Goal: Use online tool/utility: Utilize a website feature to perform a specific function

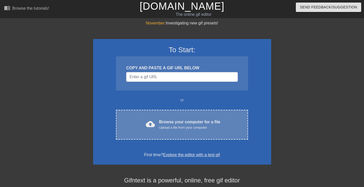
click at [185, 121] on div "Browse your computer for a file Upload a file from your computer" at bounding box center [189, 124] width 61 height 11
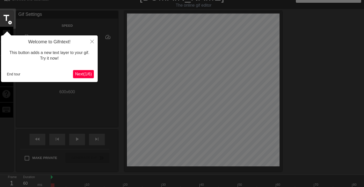
scroll to position [12, 0]
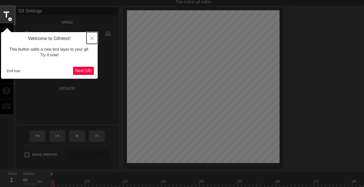
click at [93, 38] on icon "Close" at bounding box center [92, 38] width 4 height 4
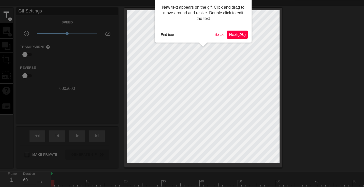
scroll to position [0, 0]
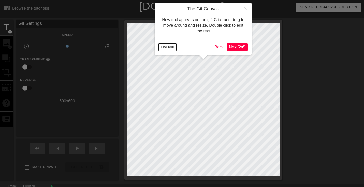
click at [171, 48] on button "End tour" at bounding box center [168, 47] width 18 height 8
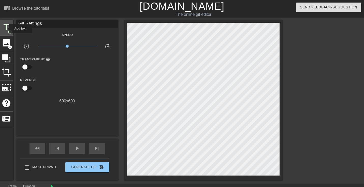
click at [6, 29] on span "title" at bounding box center [7, 27] width 10 height 10
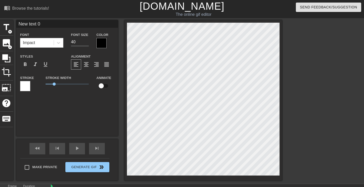
click at [103, 40] on div at bounding box center [102, 43] width 10 height 10
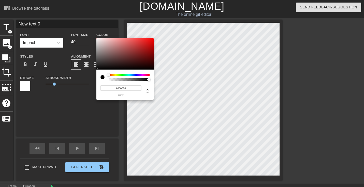
click at [109, 79] on div at bounding box center [129, 79] width 41 height 3
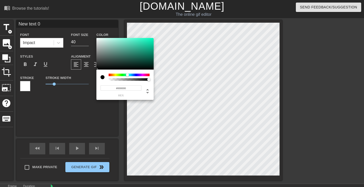
click at [128, 74] on div at bounding box center [129, 75] width 41 height 3
click at [118, 74] on div at bounding box center [129, 75] width 41 height 3
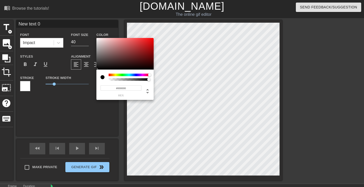
drag, startPoint x: 116, startPoint y: 74, endPoint x: 156, endPoint y: 76, distance: 40.3
click at [156, 76] on div "#000000 hex" at bounding box center [182, 93] width 364 height 187
click at [127, 88] on input "#000000" at bounding box center [121, 87] width 41 height 5
drag, startPoint x: 117, startPoint y: 88, endPoint x: 145, endPoint y: 90, distance: 28.3
click at [145, 90] on div "#000000 hex" at bounding box center [125, 89] width 49 height 16
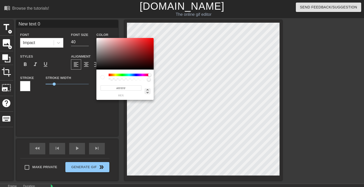
type input "#FFFFFF"
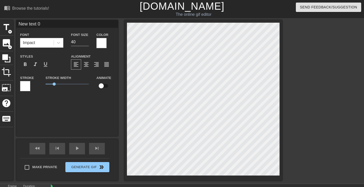
scroll to position [0, 0]
type input "M"
type textarea "M"
type input "Me"
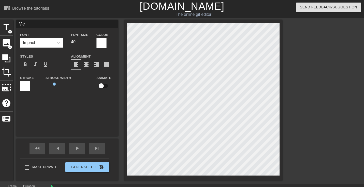
type textarea "Me"
type input "Me"
type textarea "Me"
type input "Me w"
type textarea "Me w"
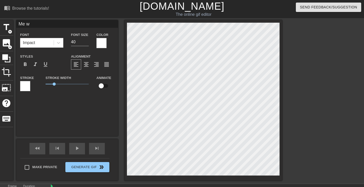
type input "Me wa"
type textarea "Me wan"
type input "Me want"
type textarea "Me wanti"
type input "Me wantin"
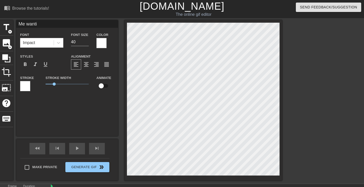
type textarea "Me wantin"
type input "Me wanting"
type textarea "Me wanting"
type input "Me wantin"
type textarea "Me wantin"
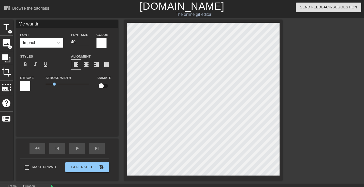
type input "Me wanti"
type textarea "Me wanti"
type input "Me want"
type textarea "Me want"
type input "Me wan"
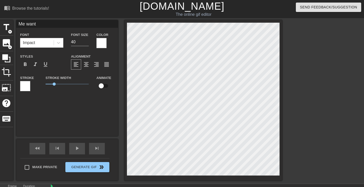
type textarea "Me wan"
type input "Me wa"
type textarea "Me wa"
type input "Me w"
type textarea "Me w"
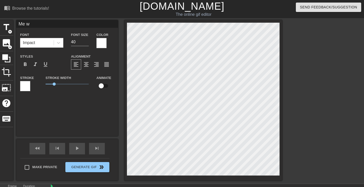
scroll to position [0, 0]
type input "Me"
type textarea "Me"
type input "Me"
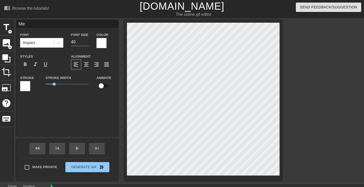
type textarea "Me"
type input "M"
type textarea "M"
type input "ME"
type textarea "ME"
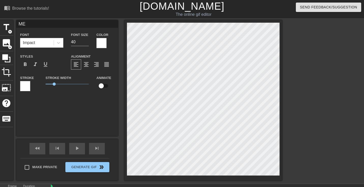
type input "ME"
type textarea "ME"
type input "ME W"
type textarea "ME W"
type input "ME WA"
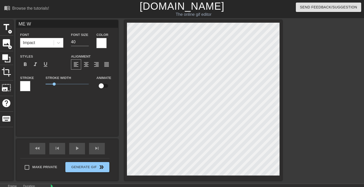
type textarea "ME WA"
type input "ME WAN"
type textarea "ME WAN"
type input "ME WANT"
type textarea "ME WANT"
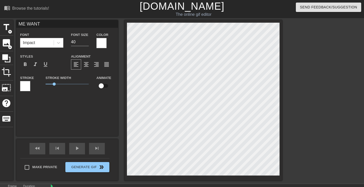
type input "ME WANTI"
type textarea "ME WANTI"
type input "ME WANTIN"
type textarea "ME WANTIN"
type input "ME WANTING"
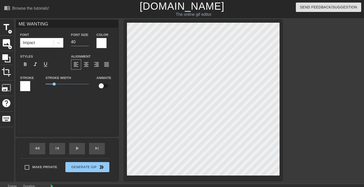
type textarea "ME WANTING"
type input "ME WANTING T"
type textarea "ME WANTING T"
type input "ME WANTING TO"
type textarea "ME WANTING TO"
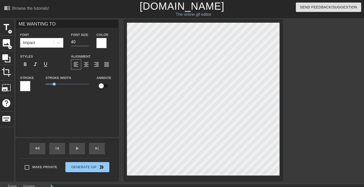
type input "ME WANTING TO"
type textarea "ME WANTING TO"
type input "ME WANTING TO C"
type textarea "ME WANTING TO CO"
type input "ME WANTING TO CON"
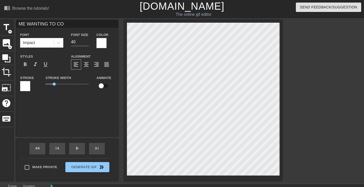
type textarea "ME WANTING TO CON"
type input "ME WANTING TO CONG"
type textarea "ME WANTING TO CONG"
type input "ME WANTING TO CONGR"
type textarea "ME WANTING TO CONGRA"
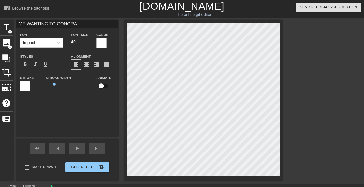
type input "ME WANTING TO CONGRAT"
type textarea "ME WANTING TO CONGRAT"
type input "ME WANTING TO CONGRATU"
type textarea "ME WANTING TO CONGRATUL"
type input "ME WANTING TO CONGRATULA"
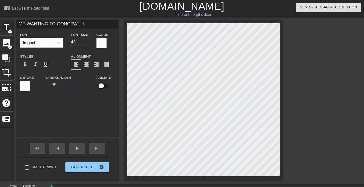
type textarea "ME WANTING TO CONGRATULA"
type input "ME WANTING TO CONGRATULAT"
type textarea "ME WANTING TO CONGRATULAT"
type input "ME WANTING TO CONGRATULATE"
type textarea "ME WANTING TO CONGRATULATE"
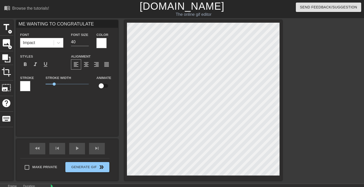
type input "ME WANTING TO CONGRATULATE"
type textarea "ME WANTING TO CONGRATULATE"
type input "ME WANTING TO CONGRATULATE E"
type textarea "ME WANTING TO CONGRATULATE E"
type input "ME WANTING TO CONGRATULATE ER"
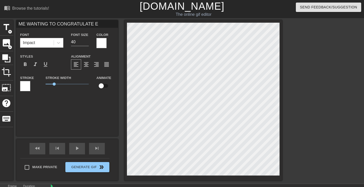
type textarea "ME WANTING TO CONGRATULATE ER"
type input "ME WANTING TO CONGRATULATE ERI"
type textarea "ME WANTING TO CONGRATULATE [PERSON_NAME]"
type input "ME WANTING TO CONGRATULATE [PERSON_NAME]."
type textarea "ME WANTING TO CONGRATULATE [PERSON_NAME]."
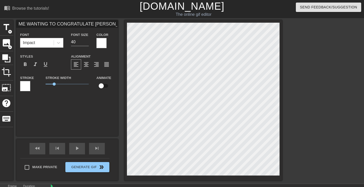
type input "ME WANTING TO CONGRATULATE [PERSON_NAME]."
type textarea "ME WANTING TO CONGRATULATE [PERSON_NAME]."
type input "ME WANTING TO CONGRATULATE [PERSON_NAME]. B"
type textarea "ME WANTING TO CONGRATULATE [PERSON_NAME]. B"
type input "ME WANTING TO CONGRATULATE [PERSON_NAME]. BU"
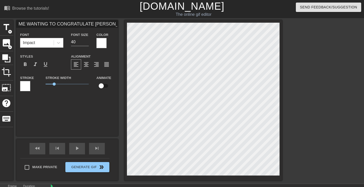
type textarea "ME WANTING TO CONGRATULATE [PERSON_NAME]. BU"
type input "ME WANTING TO CONGRATULATE [PERSON_NAME]. BUT"
type textarea "ME WANTING TO CONGRATULATE [PERSON_NAME]. BUT"
type input "ME WANTING TO CONGRATULATE [PERSON_NAME]. BUT"
type textarea "ME WANTING TO CONGRATULATE [PERSON_NAME]. BUT"
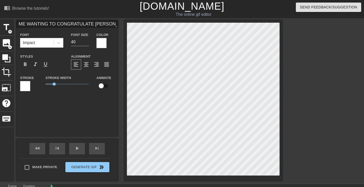
type input "ME WANTING TO CONGRATULATE [PERSON_NAME]. BUT T"
type textarea "ME WANTING TO CONGRATULATE [PERSON_NAME]. BUT T"
type input "ME WANTING TO CONGRATULATE [PERSON_NAME]. BUT TH"
type textarea "ME WANTING TO CONGRATULATE [PERSON_NAME]. BUT TH"
type input "ME WANTING TO CONGRATULATE [PERSON_NAME]. BUT THE"
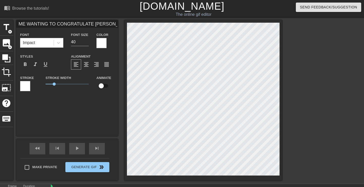
type textarea "ME WANTING TO CONGRATULATE [PERSON_NAME]. BUT THE"
type input "ME WANTING TO CONGRATULATE [PERSON_NAME]. BUT THEN"
type textarea "ME WANTING TO CONGRATULATE [PERSON_NAME]. BUT THEN"
type input "ME WANTING TO CONGRATULATE [PERSON_NAME]. BUT THEN"
type textarea "ME WANTING TO CONGRATULATE [PERSON_NAME]. BUT THEN"
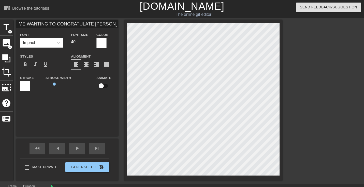
scroll to position [0, 7]
type input "ME WANTING TO CONGRATULATE [PERSON_NAME]. BUT THEN S"
type textarea "ME WANTING TO CONGRATULATE [PERSON_NAME]. BUT THEN S"
type input "ME WANTING TO CONGRATULATE [PERSON_NAME]. BUT THEN SE"
type textarea "ME WANTING TO CONGRATULATE [PERSON_NAME]. BUT THEN SE"
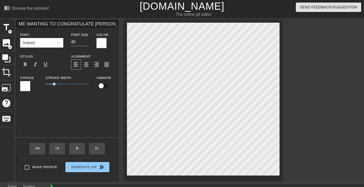
type input "ME WANTING TO CONGRATULATE [PERSON_NAME]. BUT THEN SEE"
type textarea "ME WANTING TO CONGRATULATE [PERSON_NAME]. BUT THEN SEEI"
type input "ME WANTING TO CONGRATULATE [PERSON_NAME]. BUT THEN SEEIN"
type textarea "ME WANTING TO CONGRATULATE [PERSON_NAME]. BUT THEN SEEIN"
type input "ME WANTING TO CONGRATULATE [PERSON_NAME]. BUT THEN SEEING"
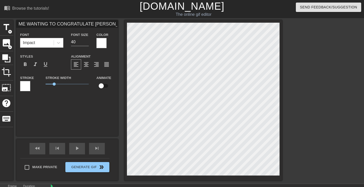
type textarea "ME WANTING TO CONGRATULATE [PERSON_NAME]. BUT THEN SEEING"
type input "ME WANTING TO CONGRATULATE [PERSON_NAME]. BUT THEN SEEING"
type textarea "ME WANTING TO CONGRATULATE [PERSON_NAME]. BUT THEN SEEING"
type input "ME WANTING TO CONGRATULATE [PERSON_NAME]. BUT THEN SEEING T"
type textarea "ME WANTING TO CONGRATULATE [PERSON_NAME]. BUT THEN SEEING T"
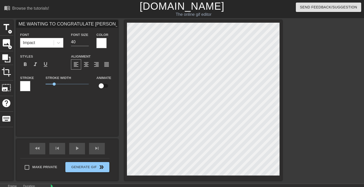
type input "ME WANTING TO CONGRATULATE [PERSON_NAME]. BUT THEN SEEING TH"
type textarea "ME WANTING TO CONGRATULATE [PERSON_NAME]. BUT THEN SEEING TH"
type input "ME WANTING TO CONGRATULATE [PERSON_NAME]. BUT THEN SEEING THA"
type textarea "ME WANTING TO CONGRATULATE [PERSON_NAME]. BUT THEN SEEING THA"
type input "ME WANTING TO CONGRATULATE [PERSON_NAME]. BUT THEN SEEING THAT"
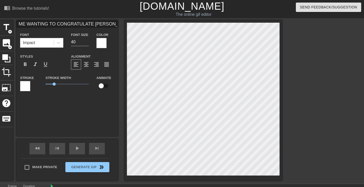
type textarea "ME WANTING TO CONGRATULATE [PERSON_NAME]. BUT THEN SEEING THAT"
type input "ME WANTING TO CONGRATULATE [PERSON_NAME]. BUT THEN SEEING THAT"
type textarea "ME WANTING TO CONGRATULATE [PERSON_NAME]. BUT THEN SEEING THAT"
type input "ME WANTING TO CONGRATULATE [PERSON_NAME]. BUT THEN SEEING THAT A"
type textarea "ME WANTING TO CONGRATULATE [PERSON_NAME]. BUT THEN SEEING THAT A"
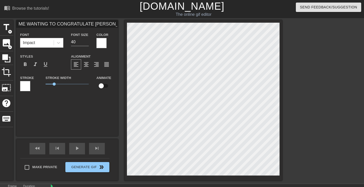
type input "ME WANTING TO CONGRATULATE [PERSON_NAME]. BUT THEN SEEING THAT AD"
type textarea "ME WANTING TO CONGRATULATE [PERSON_NAME]. BUT THEN SEEING THAT AD"
type input "ME WANTING TO CONGRATULATE [PERSON_NAME]. BUT THEN SEEING THAT ADR"
type textarea "ME WANTING TO CONGRATULATE [PERSON_NAME]. BUT THEN SEEING THAT ADRI"
type input "ME WANTING TO CONGRATULATE [PERSON_NAME]. BUT THEN SEEING THAT ADRIA"
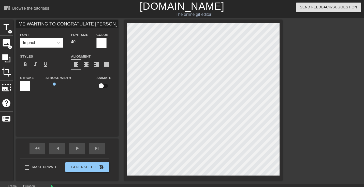
type textarea "ME WANTING TO CONGRATULATE [PERSON_NAME]. BUT THEN SEEING THAT ADRIA"
type input "ME WANTING TO CONGRATULATE [PERSON_NAME]. BUT THEN SEEING THAT [PERSON_NAME]"
type textarea "ME WANTING TO CONGRATULATE [PERSON_NAME]. BUT THEN SEEING THAT [PERSON_NAME]"
type input "ME WANTING TO CONGRATULATE [PERSON_NAME]. BUT THEN SEEING THAT [PERSON_NAME]"
type textarea "ME WANTING TO CONGRATULATE [PERSON_NAME]. BUT THEN SEEING THAT [PERSON_NAME]"
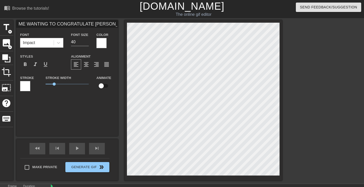
type input "ME WANTING TO CONGRATULATE [PERSON_NAME]. BUT THEN SEEING THAT [PERSON_NAME]"
type textarea "ME WANTING TO CONGRATULATE [PERSON_NAME]. BUT THEN SEEING THAT [PERSON_NAME]"
type input "ME WANTING TO CONGRATULATE [PERSON_NAME]. BUT THEN SEEING THAT [PERSON_NAME] IS"
type textarea "ME WANTING TO CONGRATULATE [PERSON_NAME]. BUT THEN SEEING THAT [PERSON_NAME] IS"
type input "ME WANTING TO CONGRATULATE [PERSON_NAME]. BUT THEN SEEING THAT [PERSON_NAME] IS"
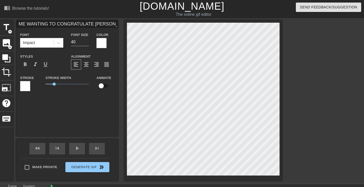
type textarea "ME WANTING TO CONGRATULATE [PERSON_NAME]. BUT THEN SEEING THAT [PERSON_NAME] IS"
type input "ME WANTING TO CONGRATULATE [PERSON_NAME]. BUT THEN SEEING THAT [PERSON_NAME] IS…"
type textarea "ME WANTING TO CONGRATULATE [PERSON_NAME]. BUT THEN SEEING THAT [PERSON_NAME] IS…"
type input "ME WANTING TO CONGRATULATE [PERSON_NAME]. BUT THEN SEEING THAT [PERSON_NAME] IS…"
type textarea "ME WANTING TO CONGRATULATE [PERSON_NAME]. BUT THEN SEEING THAT [PERSON_NAME] IS…"
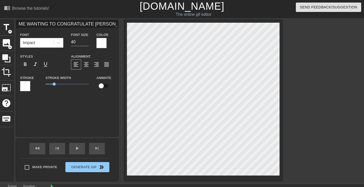
type input "ME WANTING TO CONGRATULATE [PERSON_NAME]. BUT THEN SEEING THAT [PERSON_NAME] IS…"
type textarea "ME WANTING TO CONGRATULATE [PERSON_NAME]. BUT THEN SEEING THAT [PERSON_NAME] IS…"
type input "ME WANTING TO CONGRATULATE [PERSON_NAME]. BUT THEN SEEING THAT [PERSON_NAME] IS…"
type textarea "ME WANTING TO CONGRATULATE [PERSON_NAME]. BUT THEN SEEING THAT [PERSON_NAME] IS…"
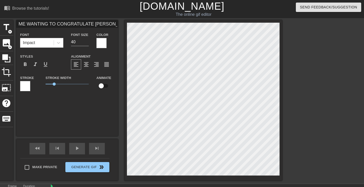
drag, startPoint x: 193, startPoint y: 97, endPoint x: 301, endPoint y: 104, distance: 108.7
click at [301, 104] on div "title add_circle image add_circle crop photo_size_select_large help keyboard ME…" at bounding box center [182, 100] width 364 height 160
type input "ME WANTING TO CONGRATULATE [PERSON_NAME].RIANA IS BACK"
type textarea "ME WANTING TO CONGRATULATE [PERSON_NAME].RIANA IS BACK"
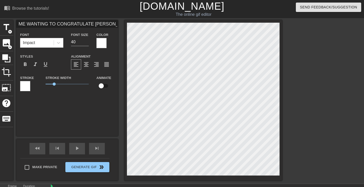
click at [313, 98] on div "title add_circle image add_circle crop photo_size_select_large help keyboard ME…" at bounding box center [182, 100] width 364 height 160
type input "ME WANTING TO CONGRATULATE [PERSON_NAME]"
type textarea "ME WANTING TO CONGRATULATE [PERSON_NAME]"
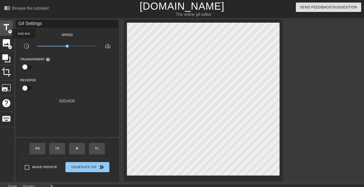
click at [9, 33] on span "add_circle" at bounding box center [10, 32] width 4 height 4
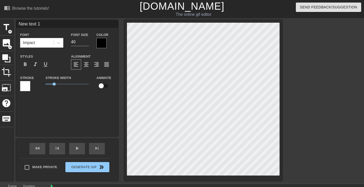
type input "B"
type textarea "B"
type input "BU"
type textarea "BUT"
type input "BUT"
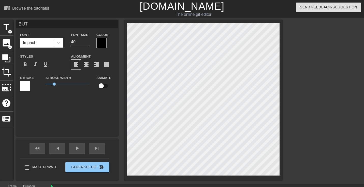
type textarea "BUT"
type input "BUT T"
type textarea "BUT T"
type input "BUT TH"
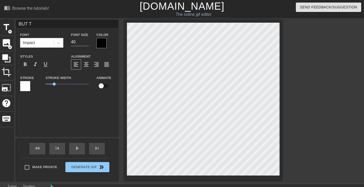
type textarea "BUT TH"
type input "BUT THE"
type textarea "BUT THE"
type input "BUT THEN"
type textarea "BUT THEN"
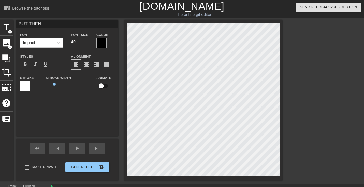
type input "BUT THEN"
type textarea "BUT THEN"
type input "BUT THEN S"
type textarea "BUT THEN S"
type input "BUT THEN SE"
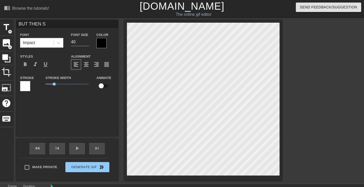
type textarea "BUT THEN SE"
type input "BUT THEN SEE"
type textarea "BUT THEN SEE"
type input "BUT THEN SEEI"
type textarea "BUT THEN SEEI"
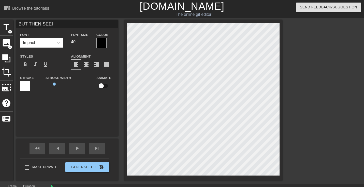
type input "BUT THEN SEEIN"
type textarea "BUT THEN SEEIN"
type input "BUT THEN SEEING"
type textarea "BUT THEN SEEING"
type input "BUT THEN SEEING"
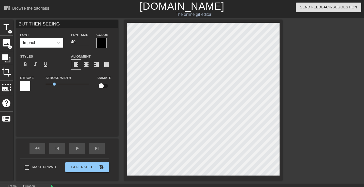
type textarea "BUT THEN SEEING"
type input "BUT THEN SEEING A"
type textarea "BUT THEN SEEING A"
type input "BUT THEN SEEING AD"
type textarea "BUT THEN SEEING AD"
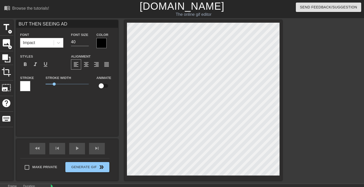
type input "BUT THEN SEEING ADR"
type textarea "BUT THEN SEEING ADR"
type input "BUT THEN SEEING ADRI"
type textarea "BUT THEN SEEING ADRI"
type input "BUT THEN SEEING ADRIA"
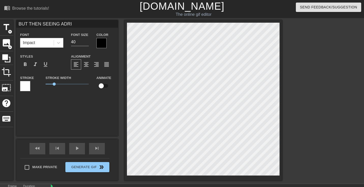
type textarea "BUT THEN SEEING ADRIA"
type input "BUT THEN SEEING [PERSON_NAME]"
click at [99, 43] on div at bounding box center [102, 43] width 10 height 10
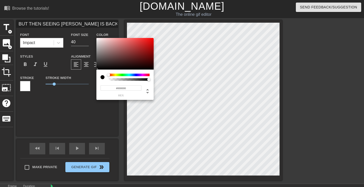
click at [112, 88] on input "#000000" at bounding box center [121, 87] width 41 height 5
drag, startPoint x: 117, startPoint y: 88, endPoint x: 139, endPoint y: 88, distance: 21.4
click at [139, 88] on input "#000000" at bounding box center [121, 87] width 41 height 5
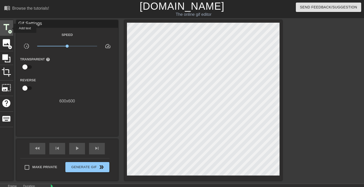
click at [10, 28] on span "title" at bounding box center [7, 27] width 10 height 10
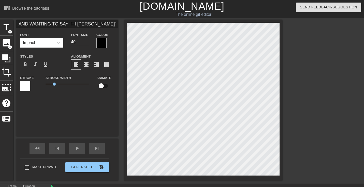
click at [95, 41] on div "Color" at bounding box center [105, 40] width 25 height 17
click at [99, 43] on div at bounding box center [102, 43] width 10 height 10
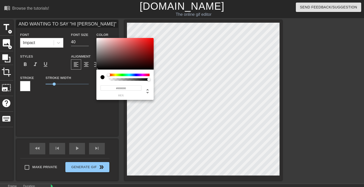
drag, startPoint x: 116, startPoint y: 89, endPoint x: 133, endPoint y: 90, distance: 16.6
click at [133, 90] on input "#000000" at bounding box center [121, 87] width 41 height 5
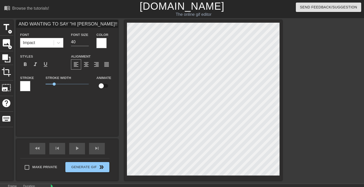
scroll to position [0, 5]
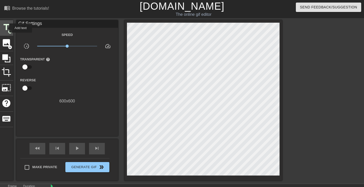
click at [6, 28] on span "title" at bounding box center [7, 27] width 10 height 10
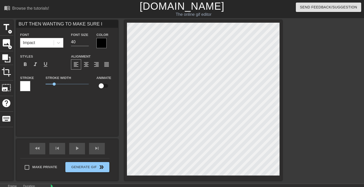
click at [101, 45] on div at bounding box center [102, 43] width 10 height 10
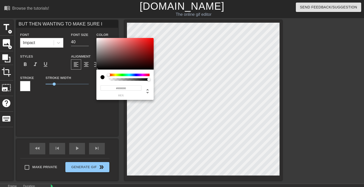
drag, startPoint x: 117, startPoint y: 89, endPoint x: 144, endPoint y: 89, distance: 27.0
click at [144, 89] on div "#000000 hex" at bounding box center [125, 89] width 49 height 16
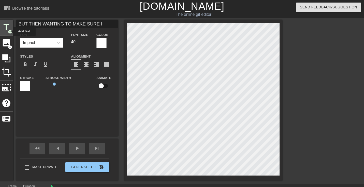
click at [9, 31] on span "add_circle" at bounding box center [10, 32] width 4 height 4
click at [76, 40] on input "40" at bounding box center [80, 42] width 18 height 8
click at [88, 43] on input "39" at bounding box center [80, 42] width 18 height 8
click at [88, 43] on input "38" at bounding box center [80, 42] width 18 height 8
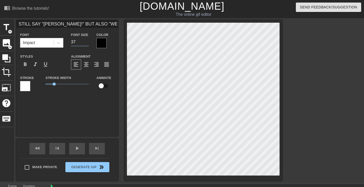
click at [88, 43] on input "37" at bounding box center [80, 42] width 18 height 8
click at [88, 43] on input "36" at bounding box center [80, 42] width 18 height 8
click at [88, 43] on input "35" at bounding box center [80, 42] width 18 height 8
click at [88, 43] on input "34" at bounding box center [80, 42] width 18 height 8
click at [102, 44] on div at bounding box center [102, 43] width 10 height 10
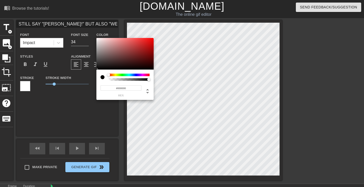
drag, startPoint x: 117, startPoint y: 89, endPoint x: 145, endPoint y: 89, distance: 28.3
click at [145, 89] on div "#000000 hex" at bounding box center [125, 89] width 49 height 16
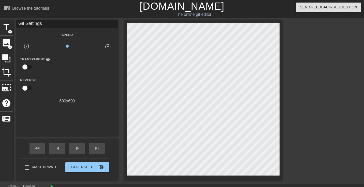
click at [283, 176] on div "title add_circle image add_circle crop photo_size_select_large help keyboard Gi…" at bounding box center [182, 100] width 364 height 160
click at [6, 27] on span "title" at bounding box center [7, 27] width 10 height 10
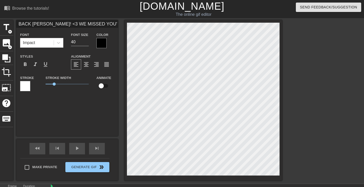
scroll to position [0, 5]
click at [97, 44] on div at bounding box center [102, 43] width 10 height 10
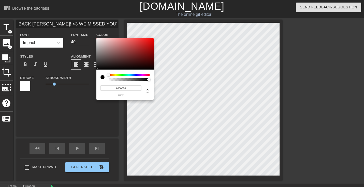
drag, startPoint x: 117, startPoint y: 89, endPoint x: 156, endPoint y: 91, distance: 38.5
click at [156, 91] on div "#000000 hex" at bounding box center [182, 93] width 364 height 187
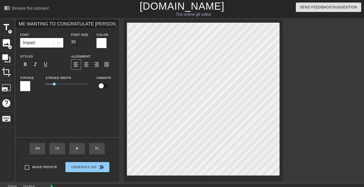
click at [87, 44] on input "39" at bounding box center [80, 42] width 18 height 8
click at [87, 44] on input "38" at bounding box center [80, 42] width 18 height 8
click at [88, 44] on input "39" at bounding box center [80, 42] width 18 height 8
click at [88, 44] on input "38" at bounding box center [80, 42] width 18 height 8
click at [88, 44] on input "39" at bounding box center [80, 42] width 18 height 8
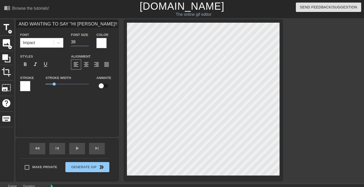
click at [88, 44] on input "38" at bounding box center [80, 42] width 18 height 8
click at [87, 44] on input "39" at bounding box center [80, 42] width 18 height 8
click at [87, 44] on input "38" at bounding box center [80, 42] width 18 height 8
click at [87, 40] on input "39" at bounding box center [80, 42] width 18 height 8
click at [87, 43] on input "38" at bounding box center [80, 42] width 18 height 8
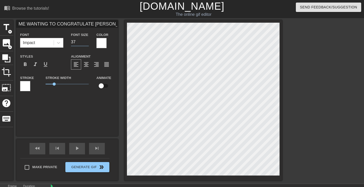
click at [87, 43] on input "37" at bounding box center [80, 42] width 18 height 8
click at [87, 43] on input "36" at bounding box center [80, 42] width 18 height 8
click at [87, 43] on input "35" at bounding box center [80, 42] width 18 height 8
click at [87, 43] on input "34" at bounding box center [80, 42] width 18 height 8
click at [88, 43] on input "37" at bounding box center [80, 42] width 18 height 8
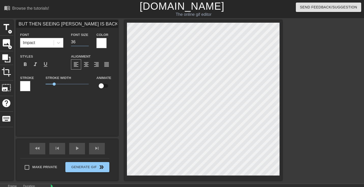
click at [88, 43] on input "36" at bounding box center [80, 42] width 18 height 8
click at [88, 43] on input "35" at bounding box center [80, 42] width 18 height 8
click at [88, 43] on input "34" at bounding box center [80, 42] width 18 height 8
click at [88, 43] on input "37" at bounding box center [80, 42] width 18 height 8
click at [88, 43] on input "36" at bounding box center [80, 42] width 18 height 8
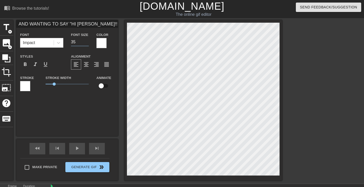
click at [88, 43] on input "35" at bounding box center [80, 42] width 18 height 8
click at [88, 43] on input "34" at bounding box center [80, 42] width 18 height 8
click at [86, 43] on input "37" at bounding box center [80, 42] width 18 height 8
click at [86, 43] on input "36" at bounding box center [80, 42] width 18 height 8
click at [86, 43] on input "35" at bounding box center [80, 42] width 18 height 8
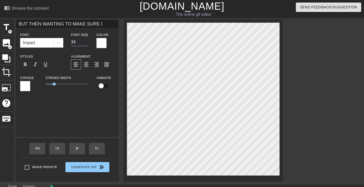
click at [86, 43] on input "34" at bounding box center [80, 42] width 18 height 8
click at [86, 43] on input "39" at bounding box center [80, 42] width 18 height 8
click at [86, 43] on input "38" at bounding box center [80, 42] width 18 height 8
click at [86, 43] on input "37" at bounding box center [80, 42] width 18 height 8
click at [86, 43] on input "36" at bounding box center [80, 42] width 18 height 8
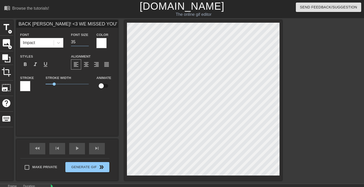
click at [86, 43] on input "35" at bounding box center [80, 42] width 18 height 8
click at [88, 44] on input "35" at bounding box center [80, 42] width 18 height 8
click at [86, 43] on input "34" at bounding box center [80, 42] width 18 height 8
click at [288, 143] on div at bounding box center [326, 96] width 76 height 153
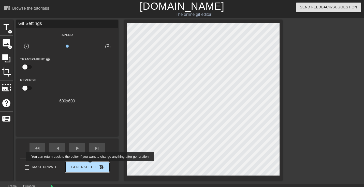
click at [93, 165] on span "Generate Gif double_arrow" at bounding box center [87, 167] width 40 height 6
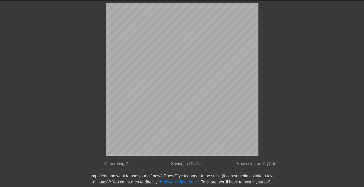
scroll to position [0, 0]
